Goal: Task Accomplishment & Management: Manage account settings

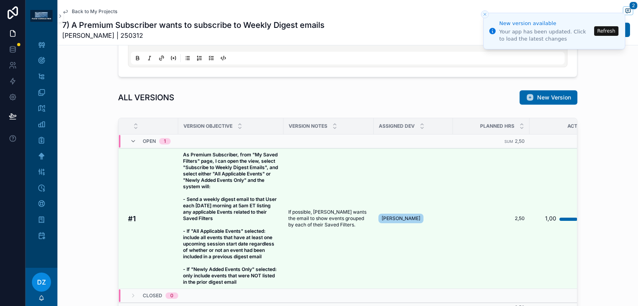
scroll to position [684, 0]
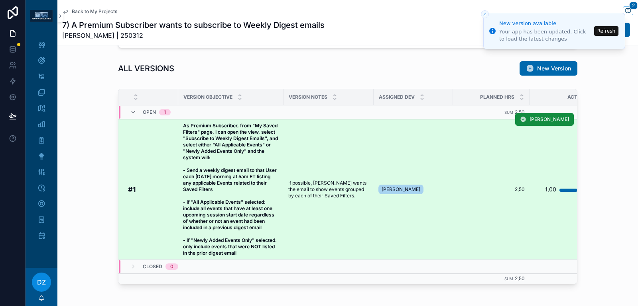
click at [264, 185] on span "As Premium Subscriber, from "My Saved Filters" page, I can open the view, selec…" at bounding box center [231, 190] width 96 height 134
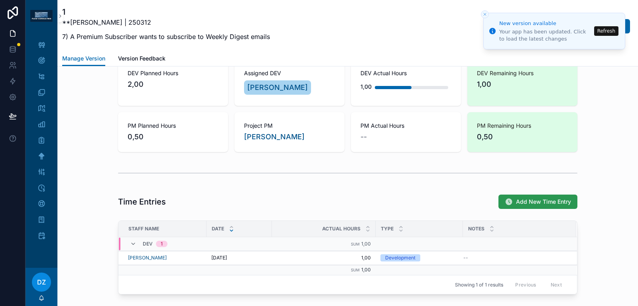
scroll to position [641, 0]
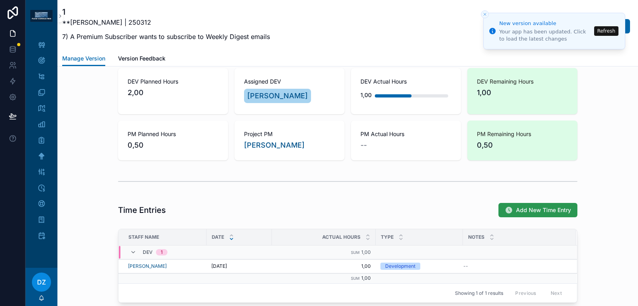
click at [531, 203] on button "Add New Time Entry" at bounding box center [537, 210] width 79 height 14
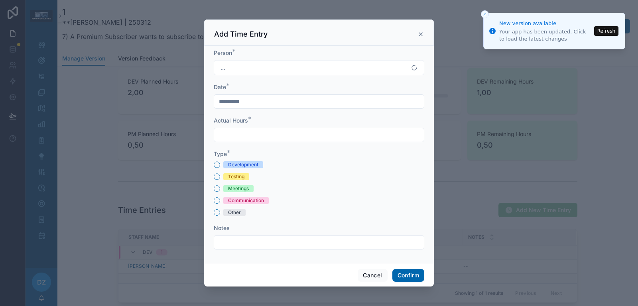
click at [245, 161] on div "Development" at bounding box center [243, 164] width 30 height 7
click at [220, 162] on button "Development" at bounding box center [217, 165] width 6 height 6
click at [251, 140] on div at bounding box center [319, 135] width 210 height 14
click at [262, 133] on input "text" at bounding box center [319, 134] width 210 height 11
type input "****"
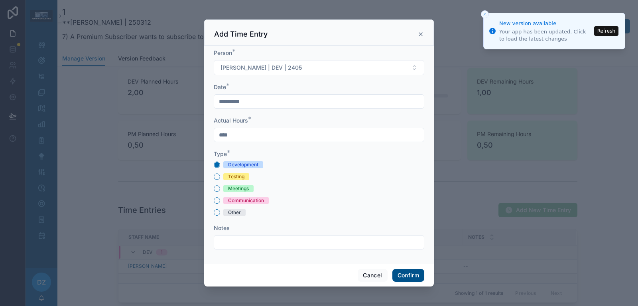
click at [407, 276] on button "Confirm" at bounding box center [408, 275] width 32 height 13
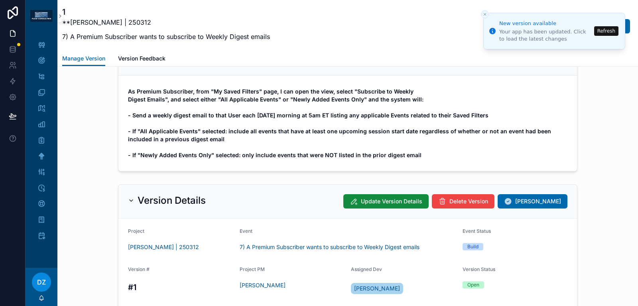
scroll to position [0, 0]
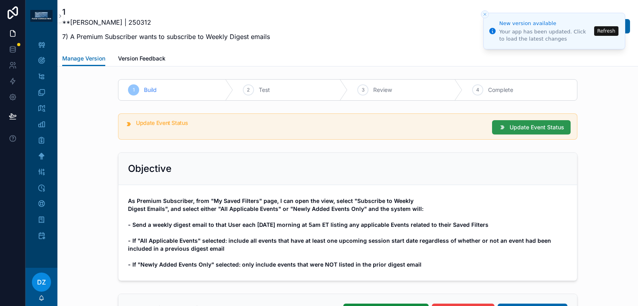
click at [551, 126] on span "Update Event Status" at bounding box center [536, 128] width 55 height 8
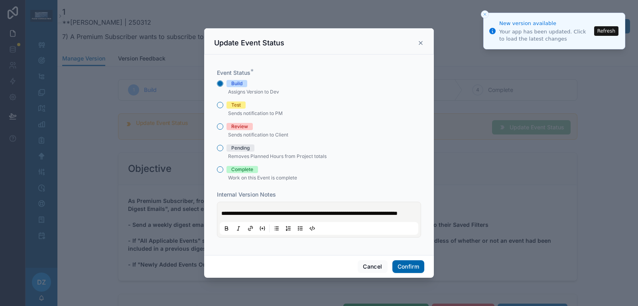
click at [217, 102] on div "Test" at bounding box center [319, 105] width 204 height 7
click at [221, 102] on button "Test" at bounding box center [220, 105] width 6 height 6
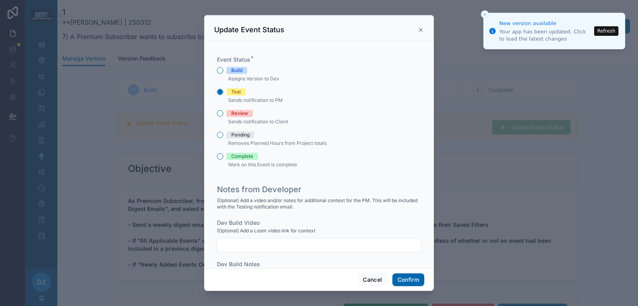
click at [259, 245] on input "text" at bounding box center [318, 245] width 203 height 11
paste input "**********"
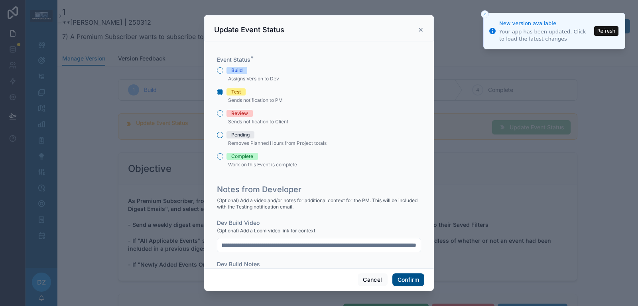
type input "**********"
click at [415, 282] on button "Confirm" at bounding box center [408, 280] width 32 height 13
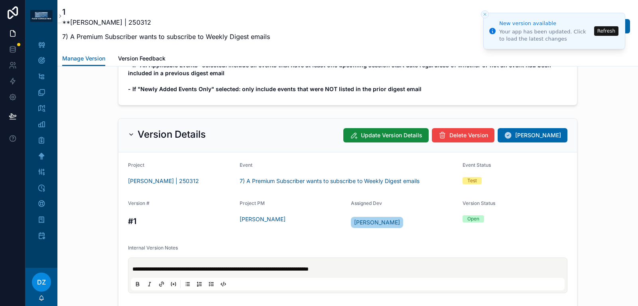
scroll to position [177, 0]
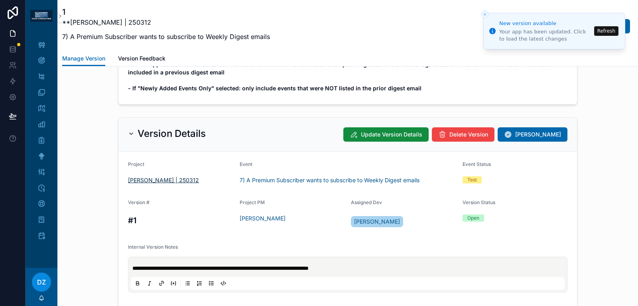
click at [155, 180] on span "[PERSON_NAME] | 250312" at bounding box center [163, 181] width 71 height 8
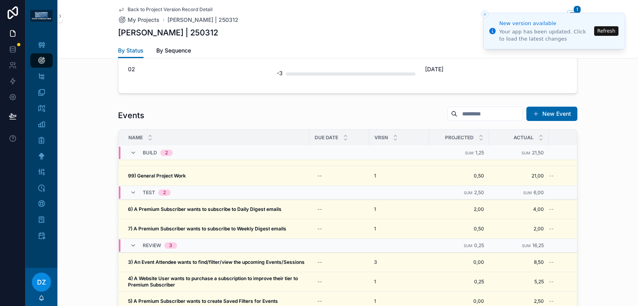
scroll to position [14, 0]
click at [12, 33] on icon at bounding box center [13, 33] width 8 height 8
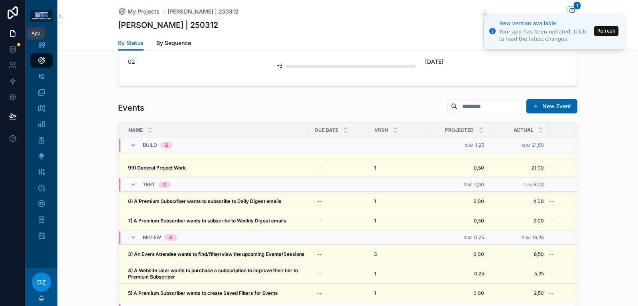
scroll to position [301, 0]
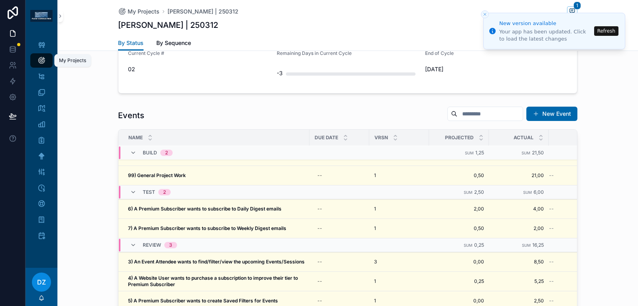
click at [37, 56] on div "My Projects" at bounding box center [41, 60] width 13 height 13
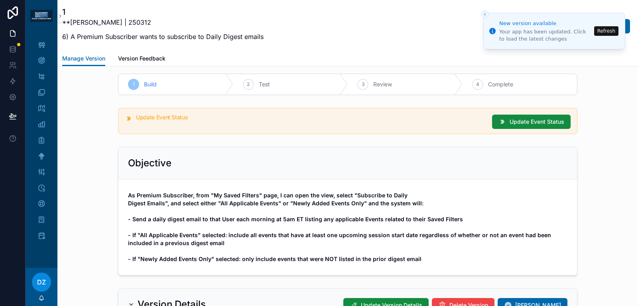
scroll to position [3, 0]
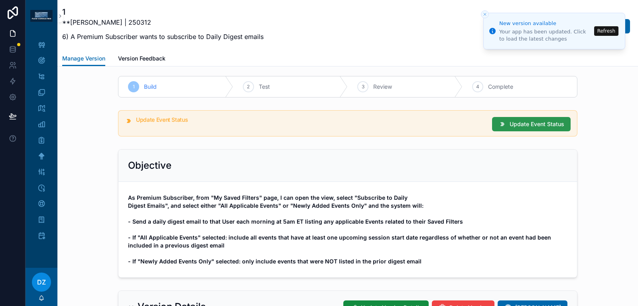
click at [506, 123] on icon "scrollable content" at bounding box center [502, 124] width 8 height 8
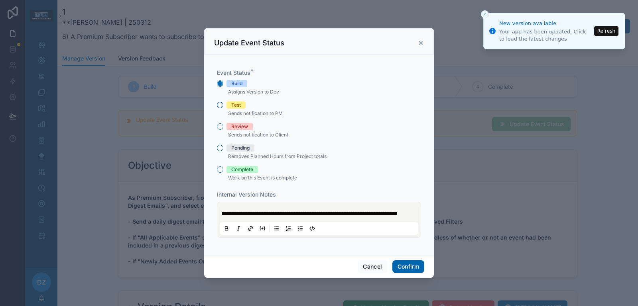
click at [228, 103] on span "Test" at bounding box center [235, 105] width 19 height 7
click at [223, 103] on button "Test" at bounding box center [220, 105] width 6 height 6
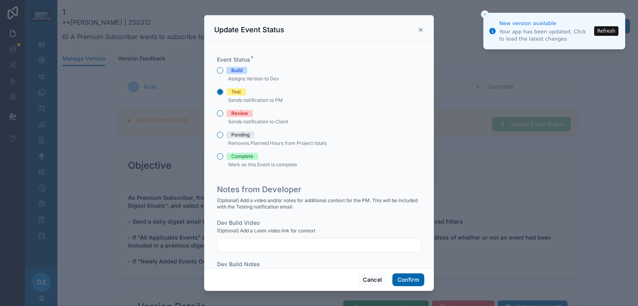
click at [267, 239] on div at bounding box center [319, 245] width 204 height 14
click at [264, 243] on input "text" at bounding box center [318, 245] width 203 height 11
paste input "**********"
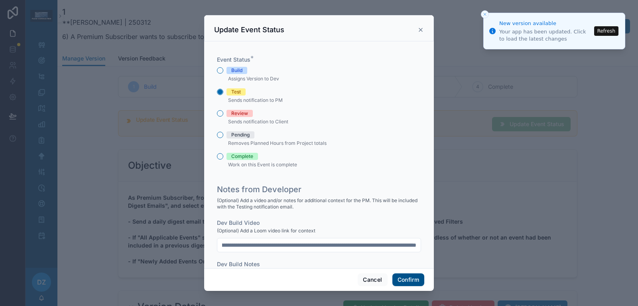
type input "**********"
click at [407, 281] on button "Confirm" at bounding box center [408, 280] width 32 height 13
